Goal: Task Accomplishment & Management: Use online tool/utility

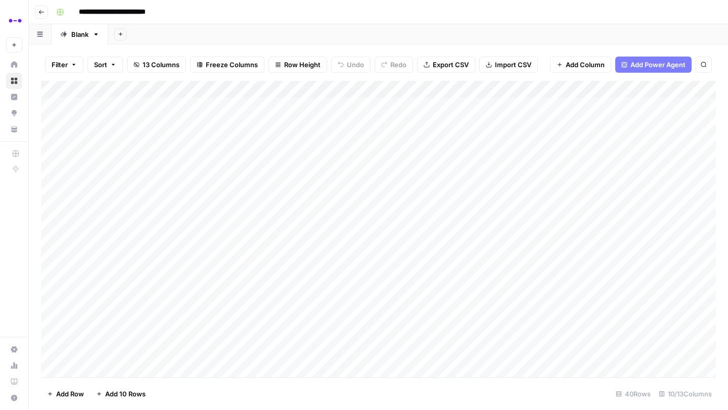
click at [40, 13] on icon "button" at bounding box center [41, 12] width 6 height 6
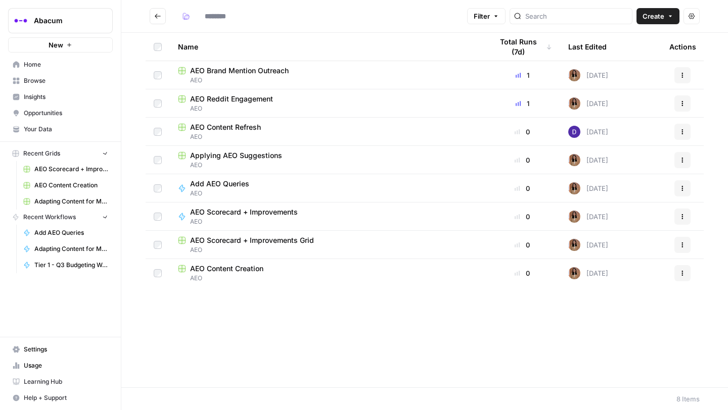
type input "***"
click at [158, 15] on icon "Go back" at bounding box center [157, 16] width 7 height 7
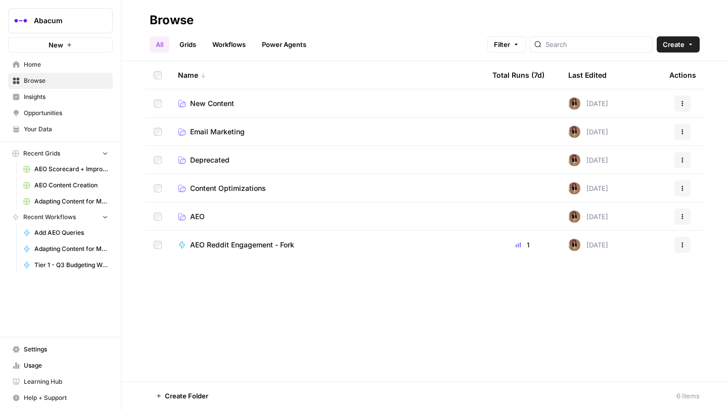
click at [216, 99] on span "New Content" at bounding box center [212, 104] width 44 height 10
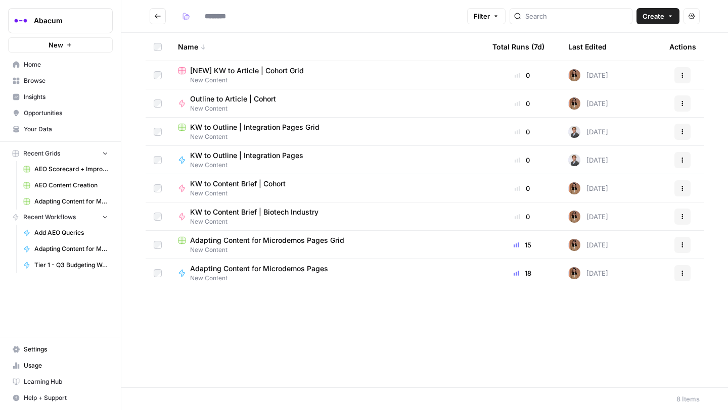
type input "**********"
click at [233, 267] on span "Adapting Content for Microdemos Pages" at bounding box center [259, 269] width 138 height 10
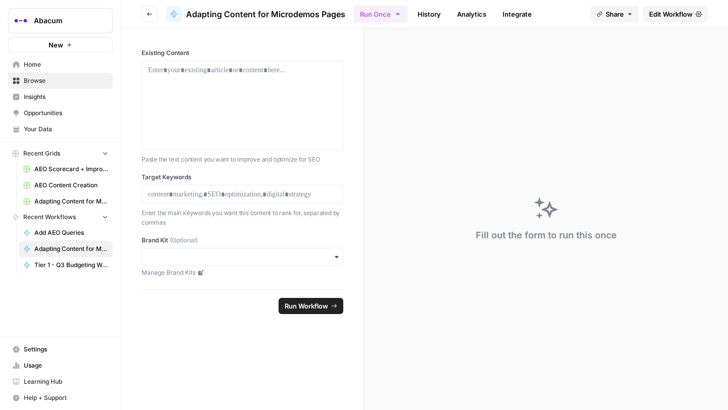
click at [150, 16] on icon "button" at bounding box center [150, 14] width 6 height 6
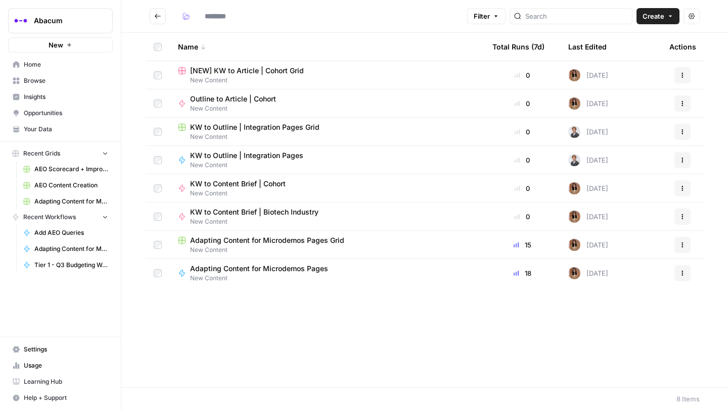
type input "**********"
click at [231, 239] on span "Adapting Content for Microdemos Pages Grid" at bounding box center [267, 240] width 154 height 10
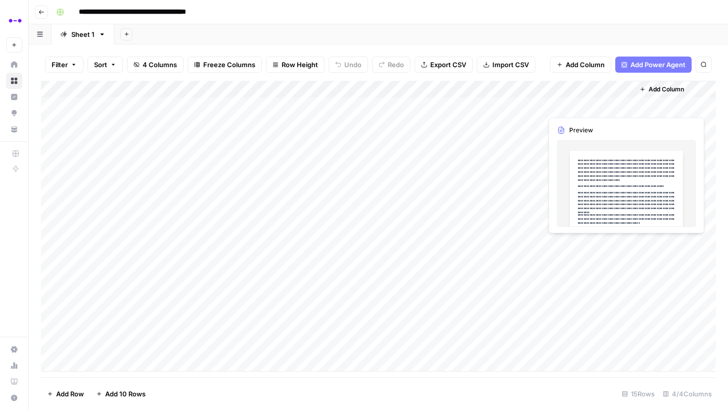
click at [565, 106] on div "Add Column" at bounding box center [378, 226] width 675 height 291
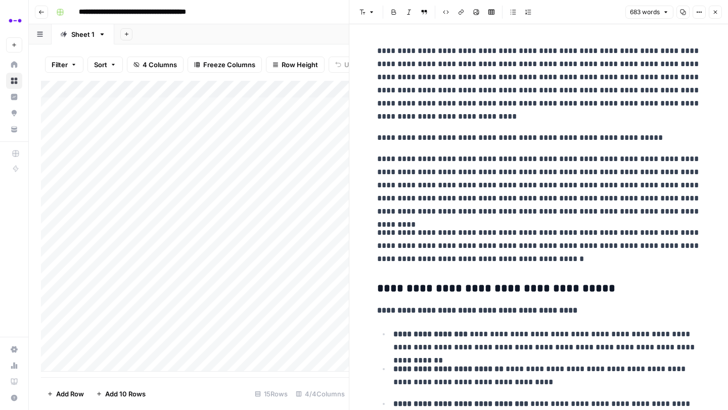
click at [144, 106] on div "Add Column" at bounding box center [195, 226] width 308 height 291
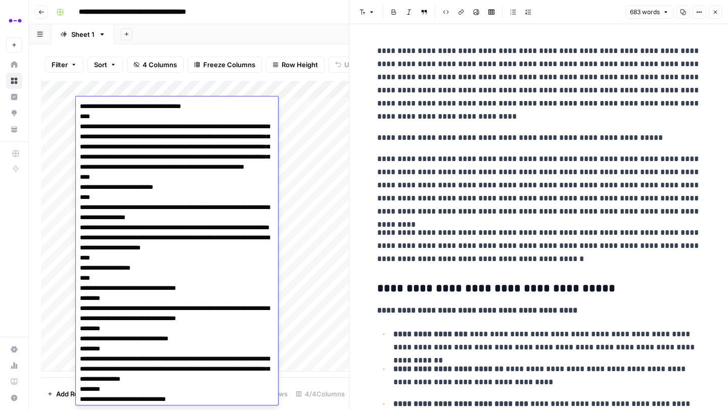
drag, startPoint x: 201, startPoint y: 109, endPoint x: 84, endPoint y: 109, distance: 116.2
click at [84, 109] on textarea at bounding box center [177, 349] width 202 height 499
click at [208, 39] on div "Add Sheet" at bounding box center [420, 34] width 613 height 20
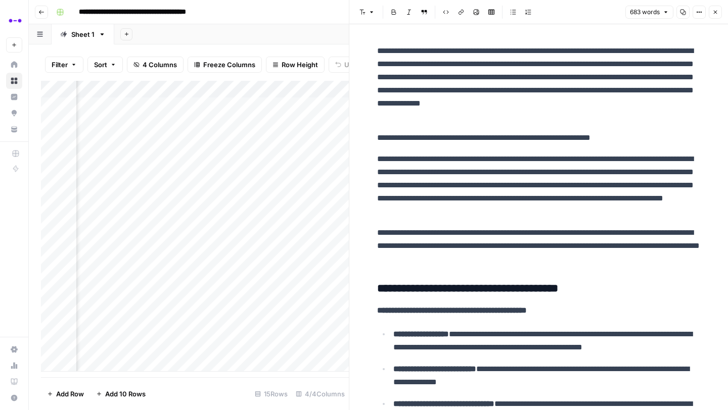
scroll to position [0, 201]
click at [713, 9] on icon "button" at bounding box center [715, 12] width 6 height 6
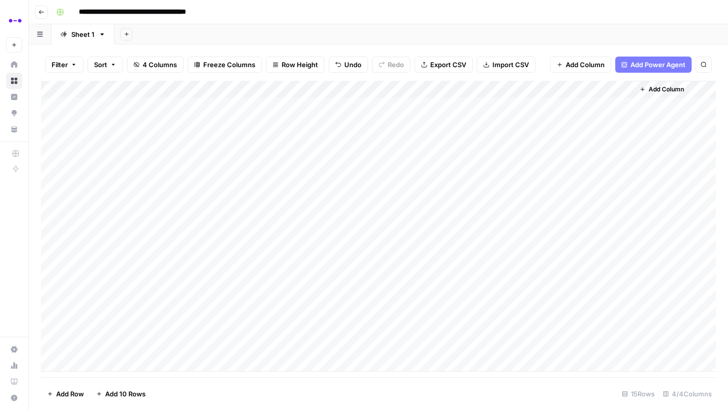
click at [652, 64] on span "Add Power Agent" at bounding box center [657, 65] width 55 height 10
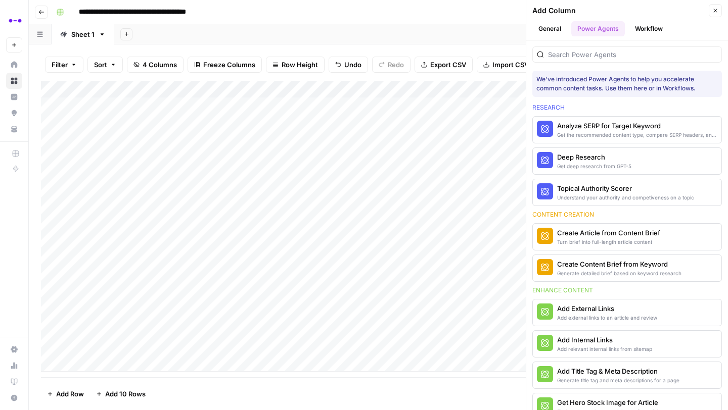
click at [566, 60] on div at bounding box center [626, 54] width 189 height 16
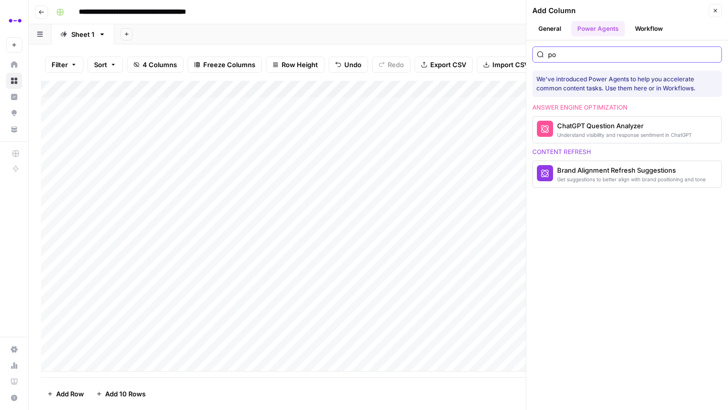
type input "p"
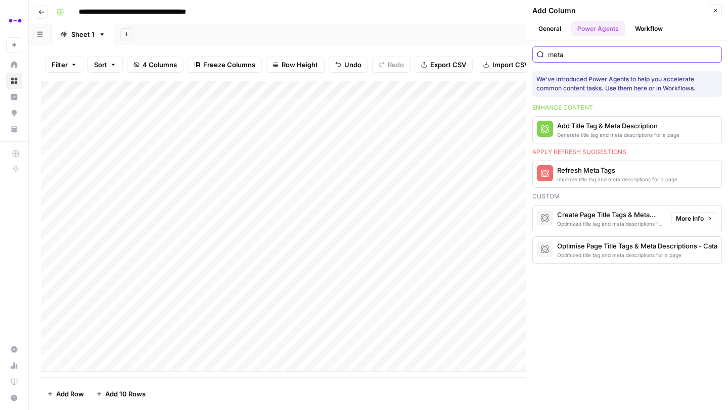
type input "meta"
click at [620, 213] on div "Create Page Title Tags & Meta Descriptions - Cata" at bounding box center [610, 215] width 106 height 10
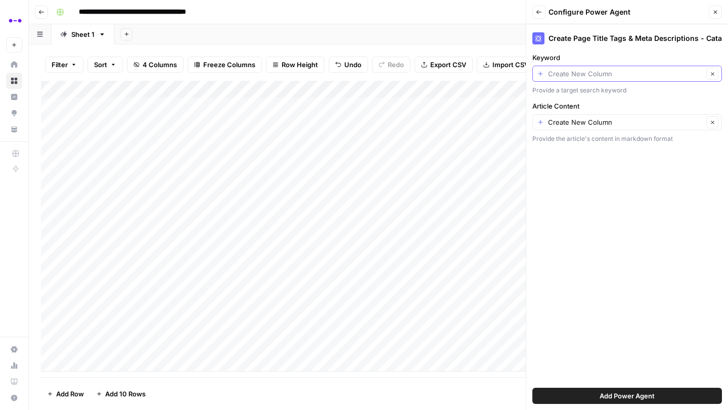
click at [593, 75] on input "Keyword" at bounding box center [625, 74] width 155 height 10
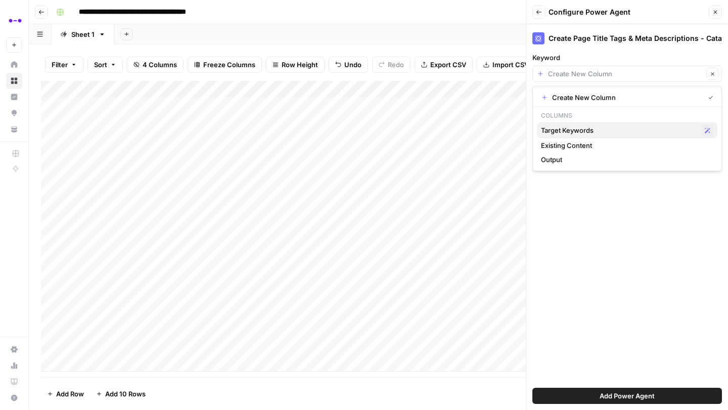
click at [571, 129] on span "Target Keywords" at bounding box center [619, 130] width 156 height 10
type input "Target Keywords"
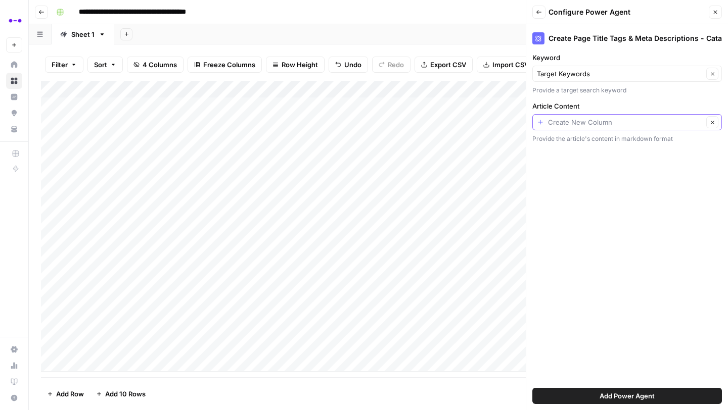
click at [564, 122] on input "Article Content" at bounding box center [625, 122] width 155 height 10
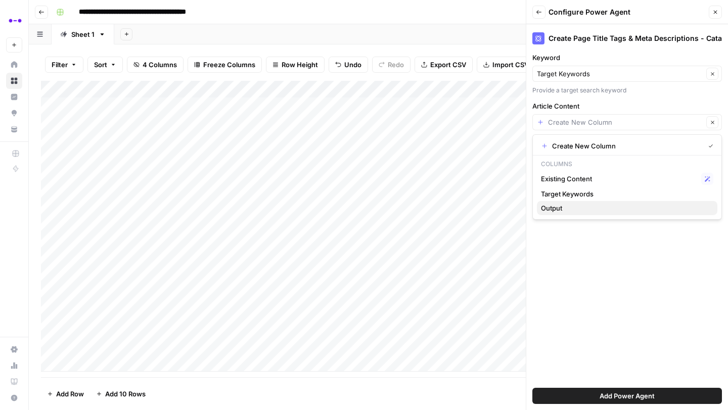
click at [566, 209] on span "Output" at bounding box center [625, 208] width 168 height 10
type input "Output"
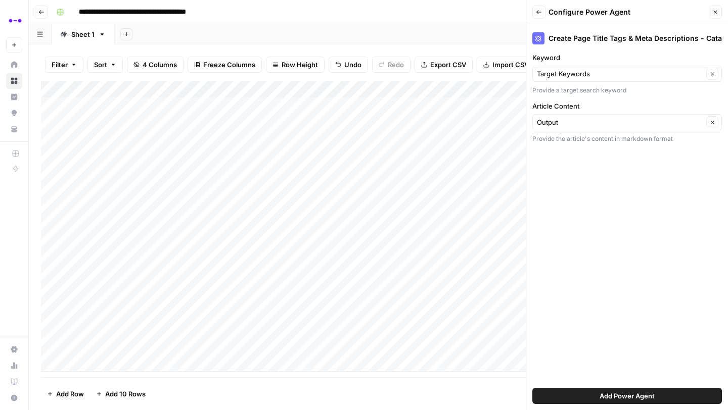
click at [565, 389] on button "Add Power Agent" at bounding box center [626, 396] width 189 height 16
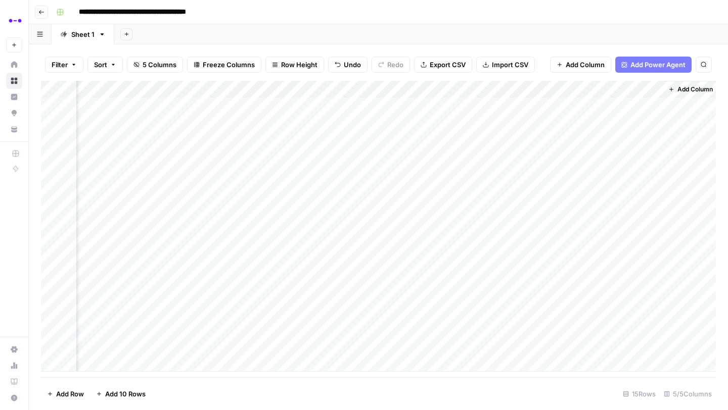
scroll to position [0, 179]
click at [553, 102] on div "Add Column" at bounding box center [378, 226] width 675 height 291
click at [557, 123] on div "Add Column" at bounding box center [378, 226] width 675 height 291
click at [557, 138] on div "Add Column" at bounding box center [378, 226] width 675 height 291
click at [551, 161] on div "Add Column" at bounding box center [378, 226] width 675 height 291
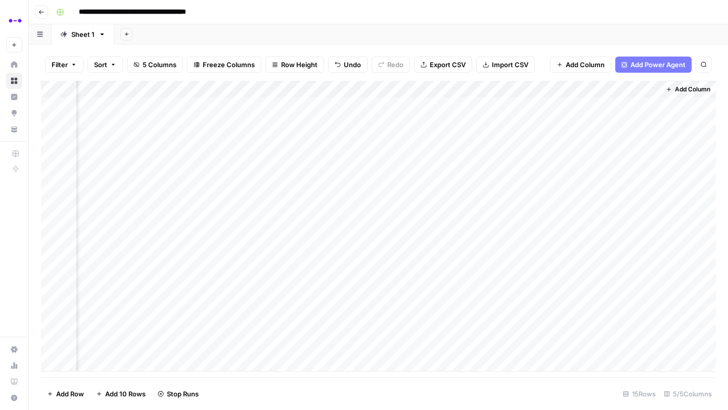
click at [550, 171] on div "Add Column" at bounding box center [378, 226] width 675 height 291
click at [553, 192] on div "Add Column" at bounding box center [378, 226] width 675 height 291
click at [554, 211] on div "Add Column" at bounding box center [378, 226] width 675 height 291
click at [556, 224] on div "Add Column" at bounding box center [378, 226] width 675 height 291
click at [556, 237] on div "Add Column" at bounding box center [378, 226] width 675 height 291
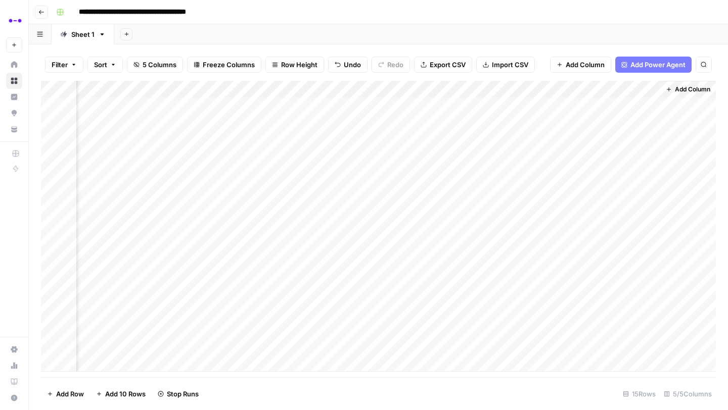
click at [559, 261] on div "Add Column" at bounding box center [378, 226] width 675 height 291
click at [561, 277] on div "Add Column" at bounding box center [378, 226] width 675 height 291
click at [560, 295] on div "Add Column" at bounding box center [378, 226] width 675 height 291
click at [558, 315] on div "Add Column" at bounding box center [378, 226] width 675 height 291
click at [555, 329] on div "Add Column" at bounding box center [378, 226] width 675 height 291
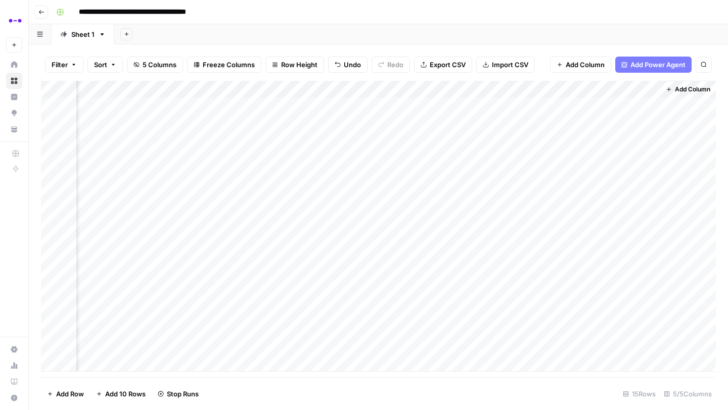
click at [557, 343] on div "Add Column" at bounding box center [378, 226] width 675 height 291
click at [413, 106] on div "Add Column" at bounding box center [378, 226] width 675 height 291
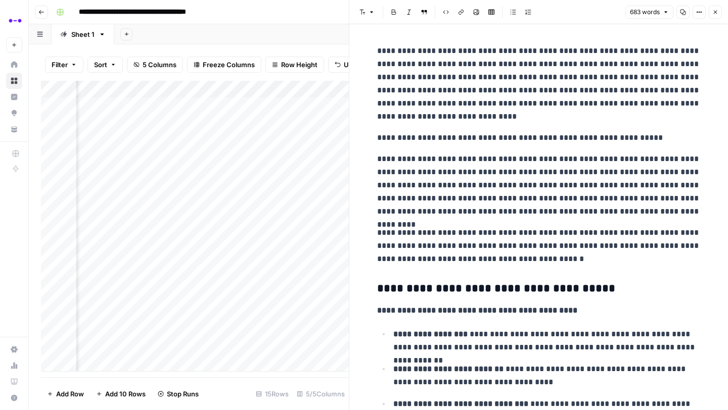
click at [680, 11] on icon "button" at bounding box center [683, 12] width 6 height 6
click at [716, 11] on icon "button" at bounding box center [715, 12] width 6 height 6
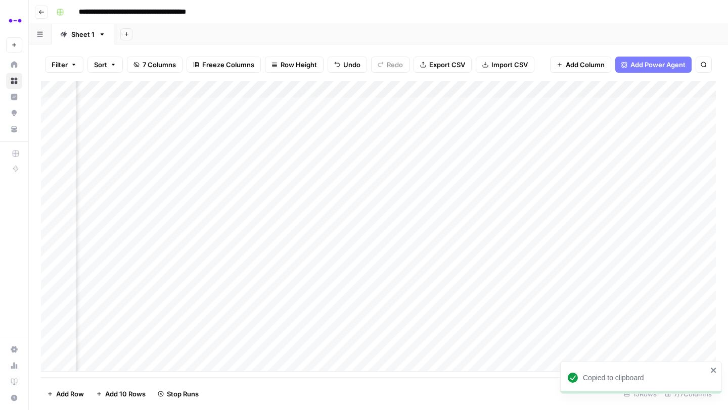
scroll to position [0, 361]
click at [657, 63] on span "Add Power Agent" at bounding box center [657, 65] width 55 height 10
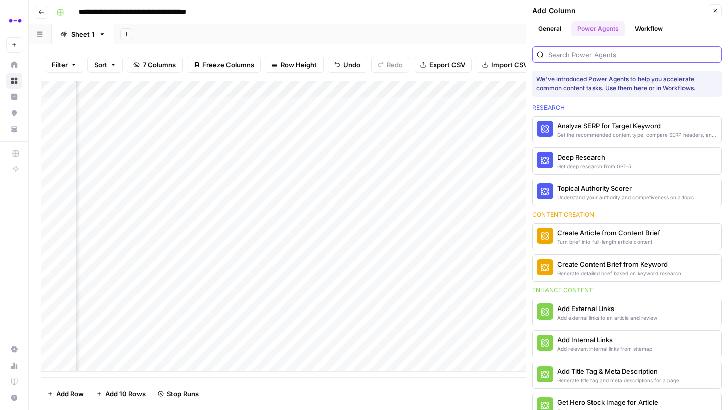
click at [641, 55] on input "search" at bounding box center [632, 55] width 169 height 10
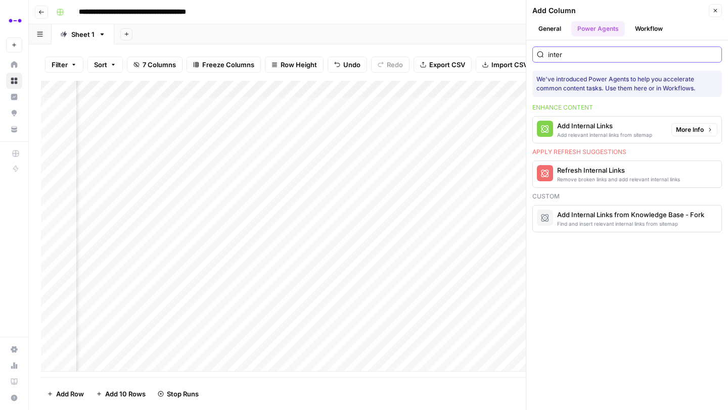
type input "inter"
click at [614, 126] on div "Add Internal Links" at bounding box center [604, 126] width 95 height 10
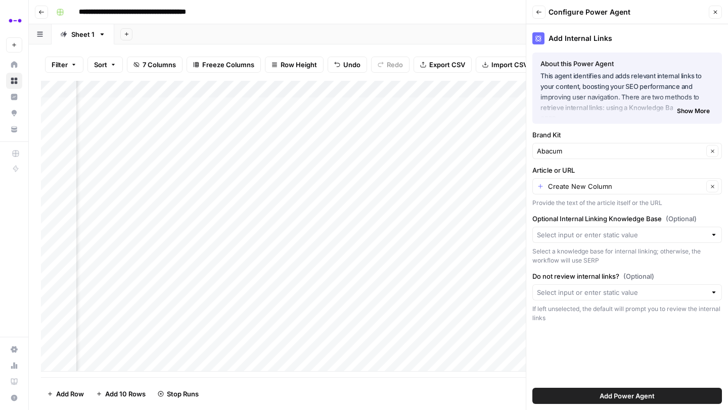
click at [582, 192] on div "Create New Column Clear" at bounding box center [626, 186] width 189 height 16
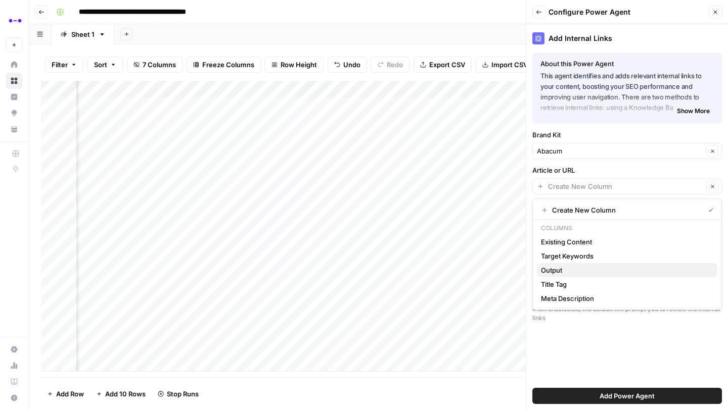
click at [563, 266] on span "Output" at bounding box center [625, 270] width 168 height 10
type input "Output"
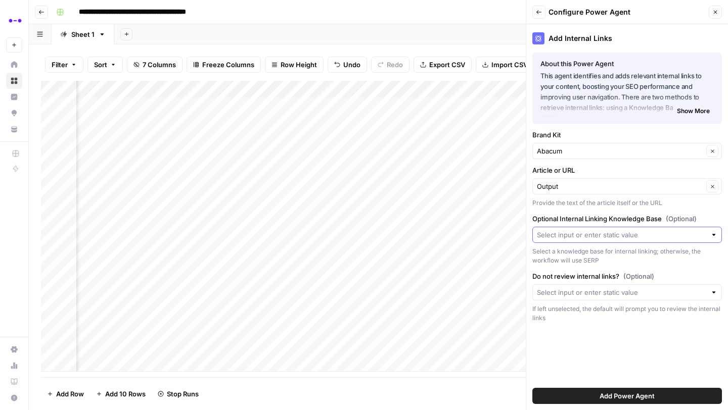
click at [601, 233] on input "Optional Internal Linking Knowledge Base (Optional)" at bounding box center [621, 235] width 169 height 10
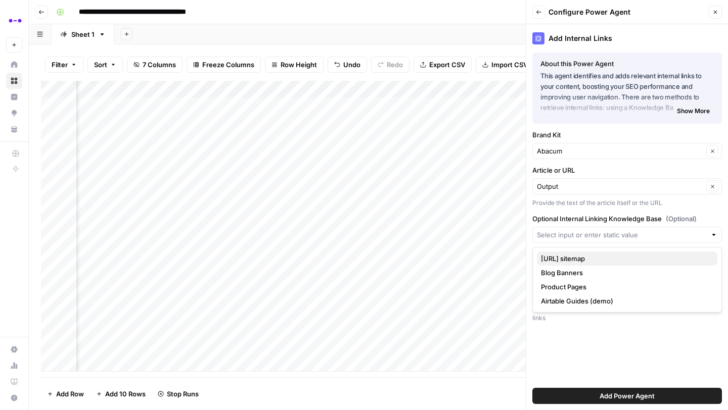
click at [574, 256] on span "[URL] sitemap" at bounding box center [625, 259] width 168 height 10
type input "[URL] sitemap"
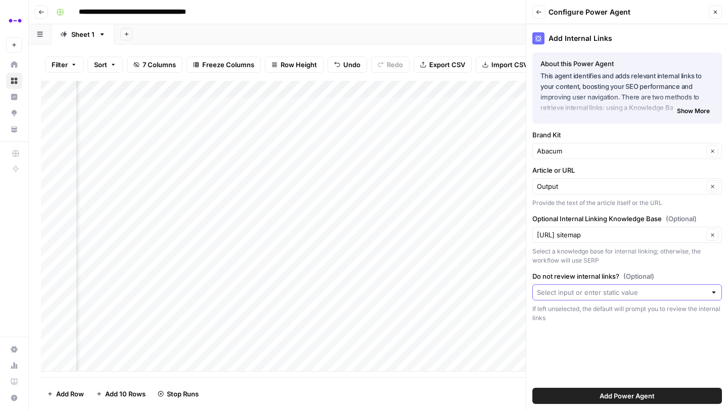
click at [581, 292] on input "Do not review internal links? (Optional)" at bounding box center [621, 292] width 169 height 10
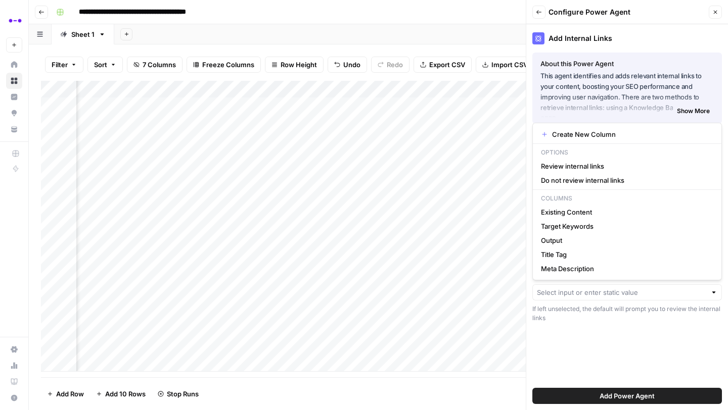
click at [590, 333] on div "Add Internal Links About this Power Agent This agent identifies and adds releva…" at bounding box center [627, 217] width 202 height 386
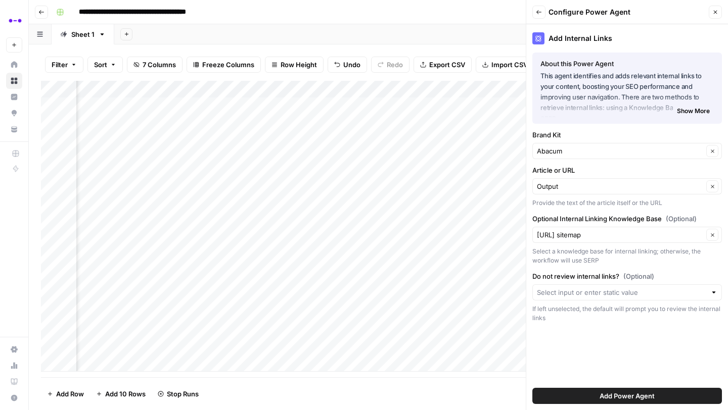
click at [604, 395] on span "Add Power Agent" at bounding box center [626, 396] width 55 height 10
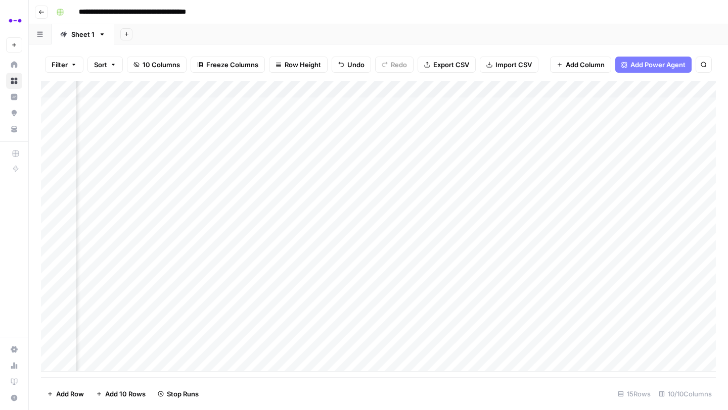
scroll to position [0, 485]
click at [591, 105] on div "Add Column" at bounding box center [378, 226] width 675 height 291
click at [585, 124] on div "Add Column" at bounding box center [378, 226] width 675 height 291
click at [586, 139] on div "Add Column" at bounding box center [378, 226] width 675 height 291
click at [584, 155] on div "Add Column" at bounding box center [378, 226] width 675 height 291
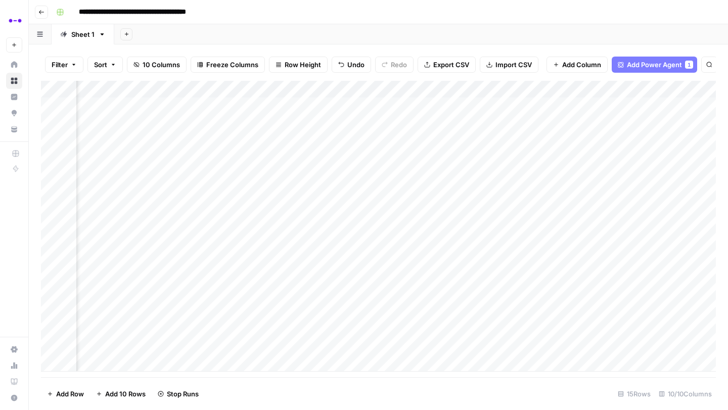
click at [581, 174] on div "Add Column" at bounding box center [378, 226] width 675 height 291
click at [578, 186] on div "Add Column" at bounding box center [378, 226] width 675 height 291
click at [579, 207] on div "Add Column" at bounding box center [378, 226] width 675 height 291
click at [580, 223] on div "Add Column" at bounding box center [378, 226] width 675 height 291
click at [582, 244] on div "Add Column" at bounding box center [378, 226] width 675 height 291
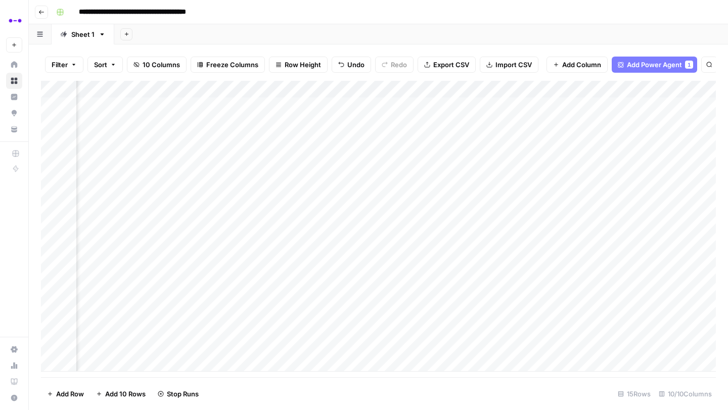
click at [582, 256] on div "Add Column" at bounding box center [378, 226] width 675 height 291
click at [581, 273] on div "Add Column" at bounding box center [378, 226] width 675 height 291
click at [582, 293] on div "Add Column" at bounding box center [378, 226] width 675 height 291
click at [581, 308] on div "Add Column" at bounding box center [378, 226] width 675 height 291
click at [581, 326] on div "Add Column" at bounding box center [378, 226] width 675 height 291
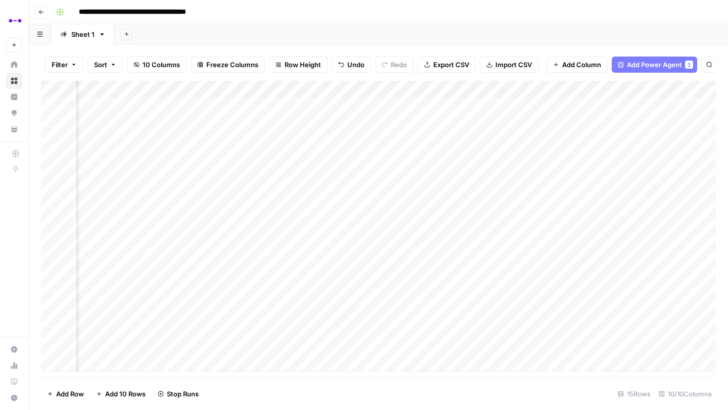
click at [581, 344] on div "Add Column" at bounding box center [378, 226] width 675 height 291
click at [408, 103] on div "Add Column" at bounding box center [378, 226] width 675 height 291
click at [412, 106] on textarea "**********" at bounding box center [454, 112] width 202 height 24
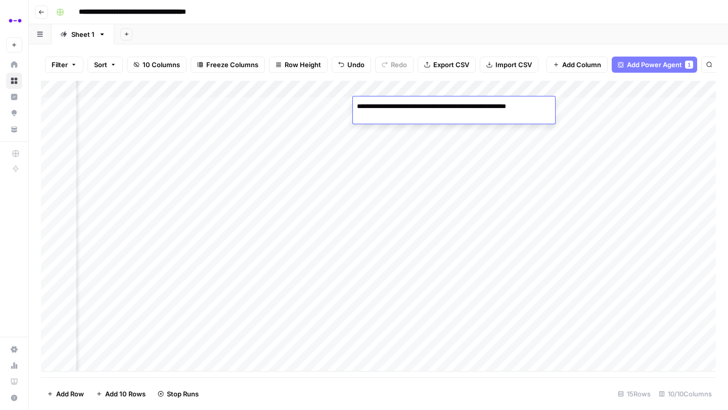
click at [412, 106] on textarea "**********" at bounding box center [454, 112] width 202 height 24
drag, startPoint x: 453, startPoint y: 27, endPoint x: 456, endPoint y: 35, distance: 9.1
click at [453, 27] on div "Add Sheet" at bounding box center [420, 34] width 613 height 20
click at [474, 106] on div "Add Column" at bounding box center [378, 226] width 675 height 291
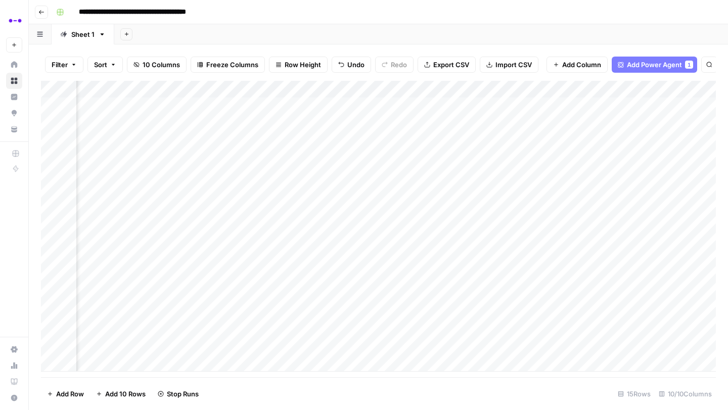
click at [474, 106] on div "Add Column" at bounding box center [378, 226] width 675 height 291
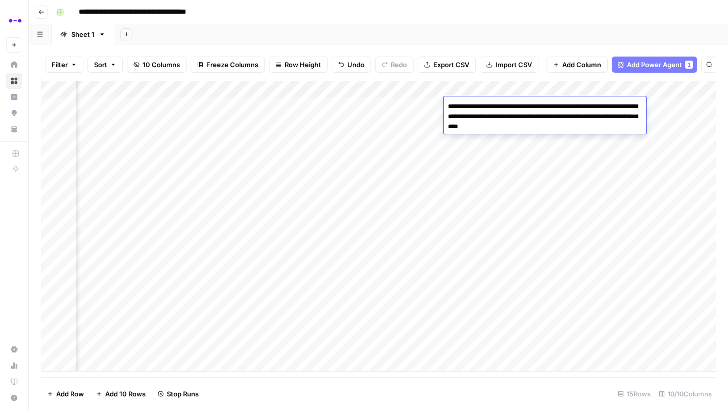
click at [474, 106] on textarea "**********" at bounding box center [545, 117] width 202 height 34
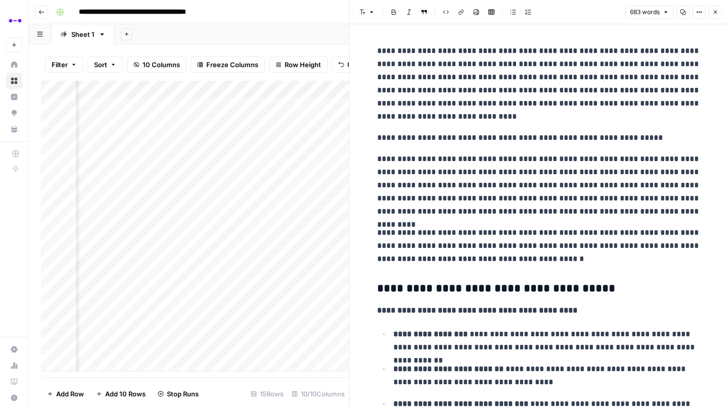
drag, startPoint x: 716, startPoint y: 12, endPoint x: 526, endPoint y: 73, distance: 200.0
click at [716, 12] on icon "button" at bounding box center [715, 12] width 6 height 6
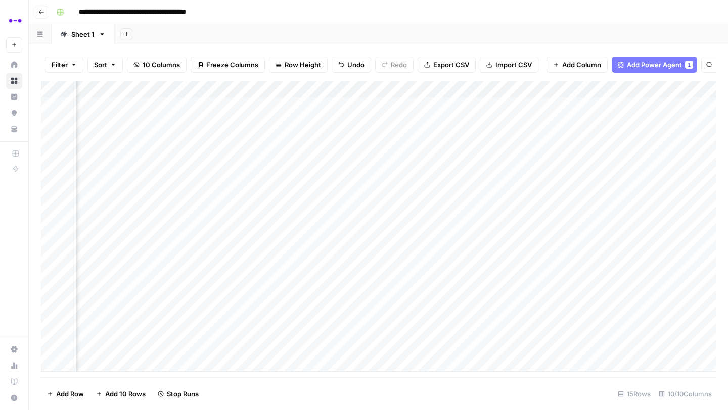
click at [386, 113] on div "Add Column" at bounding box center [378, 226] width 675 height 291
click at [426, 191] on div "Add Column" at bounding box center [378, 226] width 675 height 291
click at [561, 106] on div "Add Column" at bounding box center [378, 226] width 675 height 291
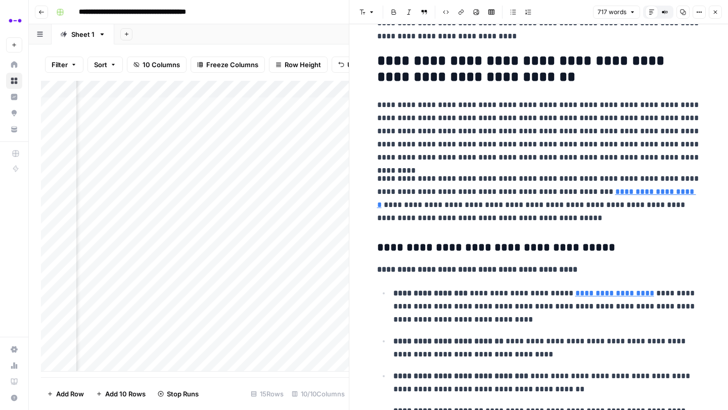
scroll to position [97, 0]
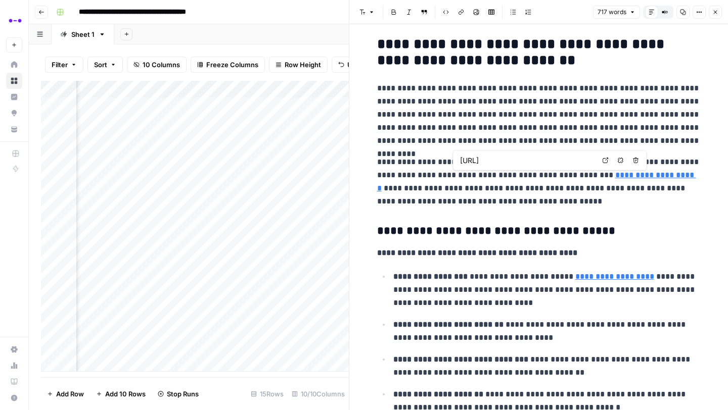
click at [578, 161] on input "[URL]" at bounding box center [527, 161] width 134 height 10
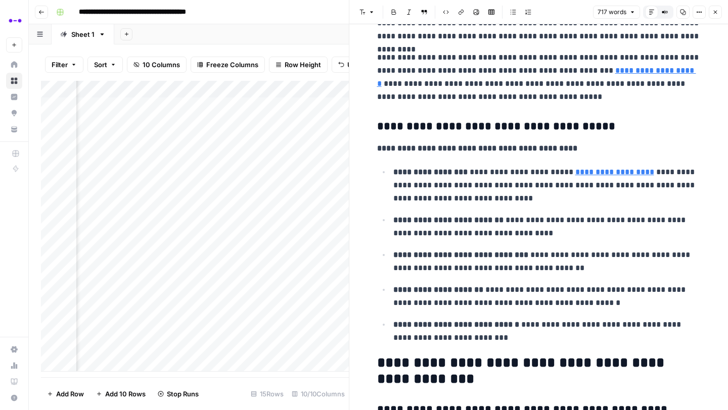
scroll to position [199, 0]
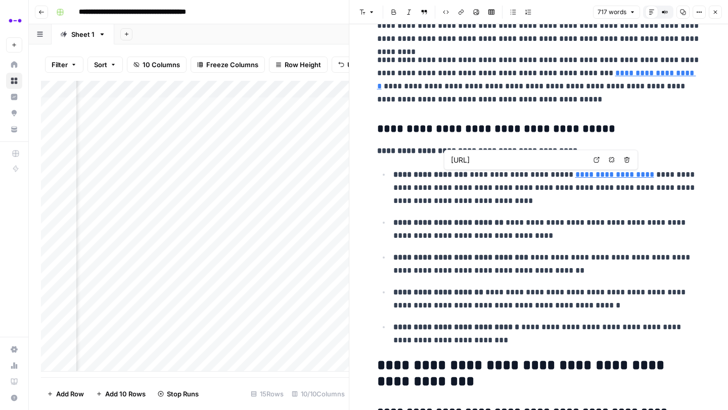
click at [566, 161] on input "[URL]" at bounding box center [518, 160] width 134 height 10
type input "[URL]"
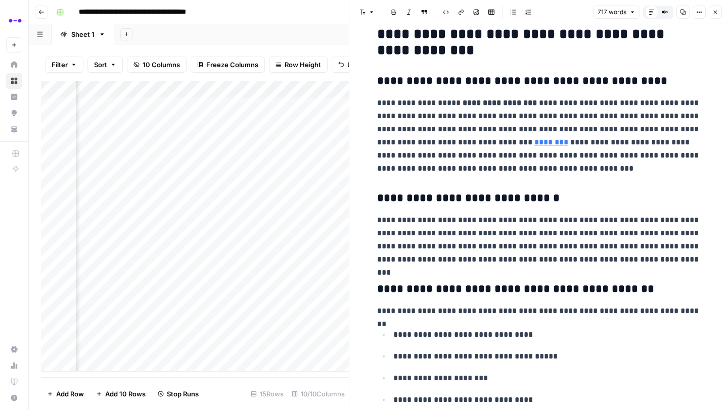
scroll to position [542, 0]
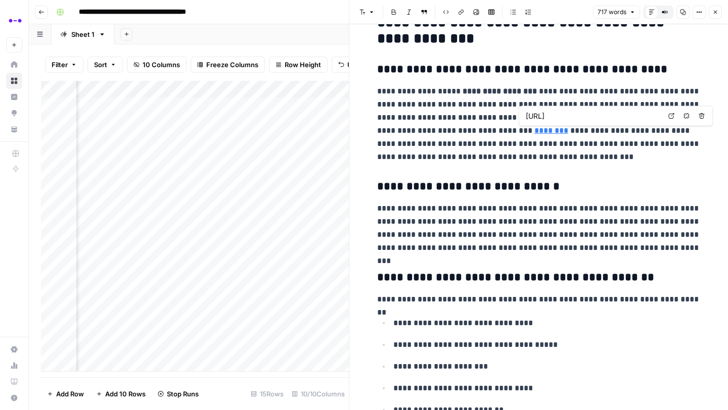
click at [559, 118] on input "[URL]" at bounding box center [592, 116] width 134 height 10
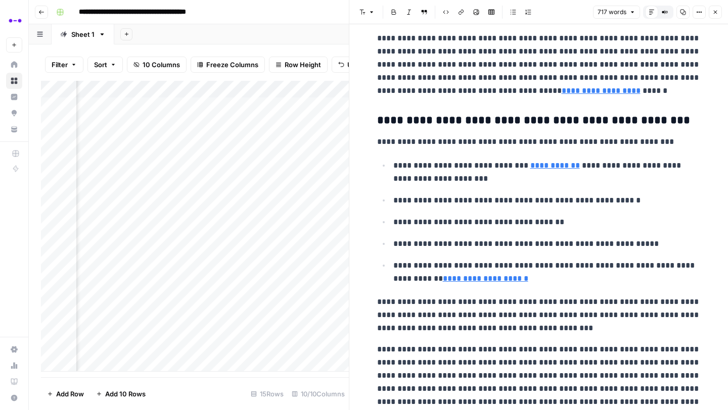
scroll to position [1026, 0]
